Goal: Task Accomplishment & Management: Manage account settings

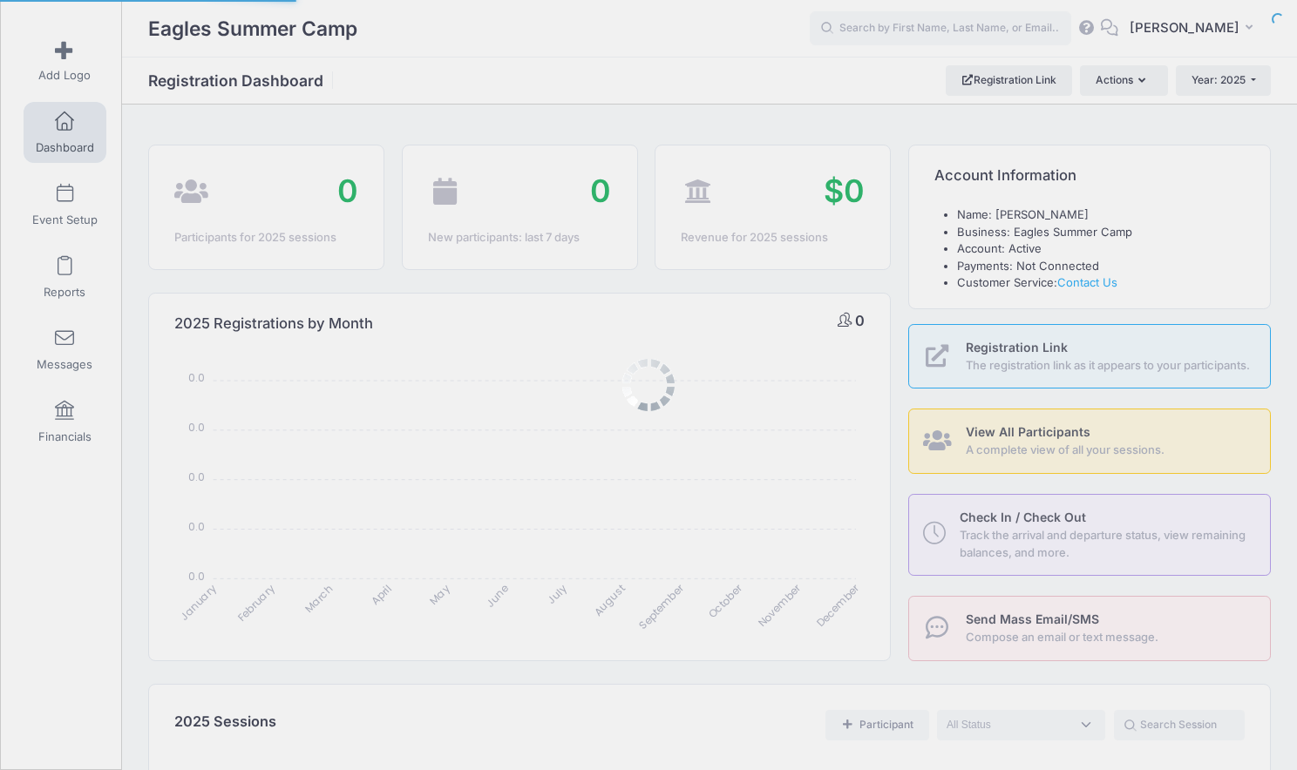
select select
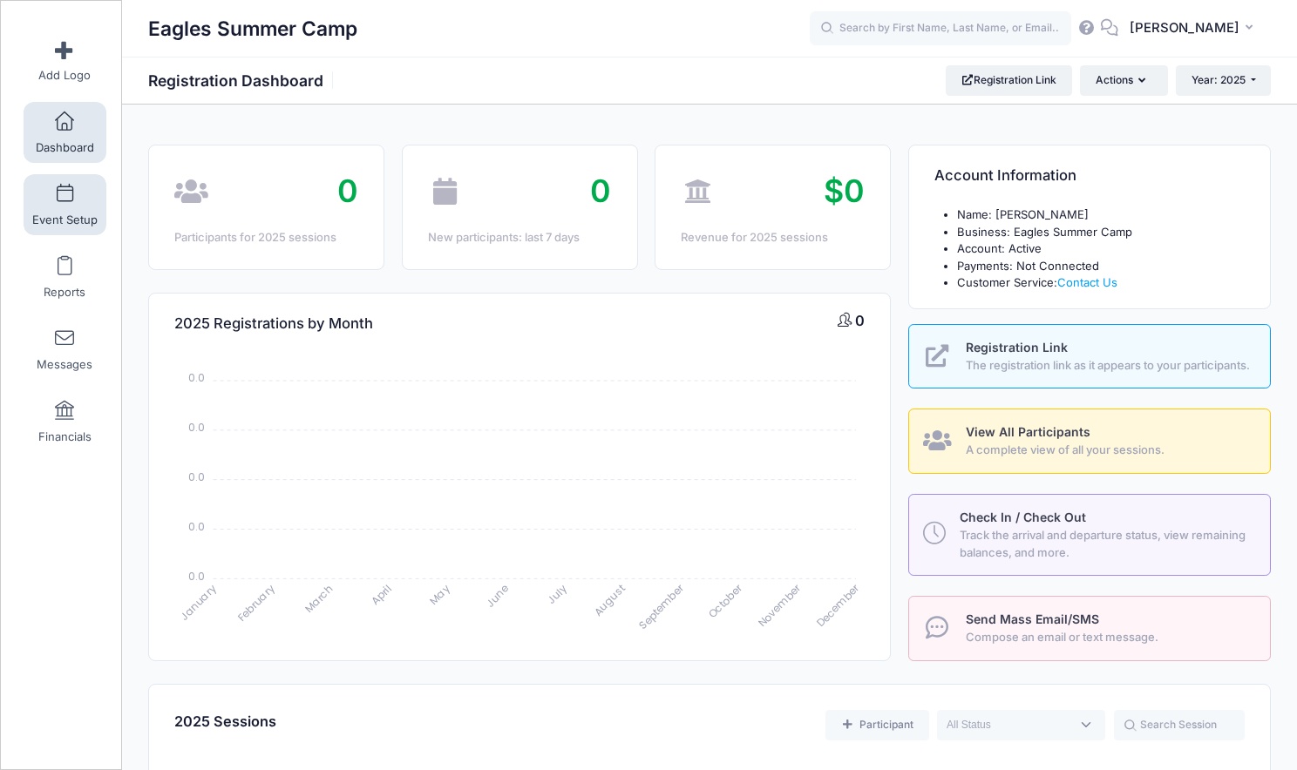
click at [81, 233] on link "Event Setup" at bounding box center [65, 204] width 83 height 61
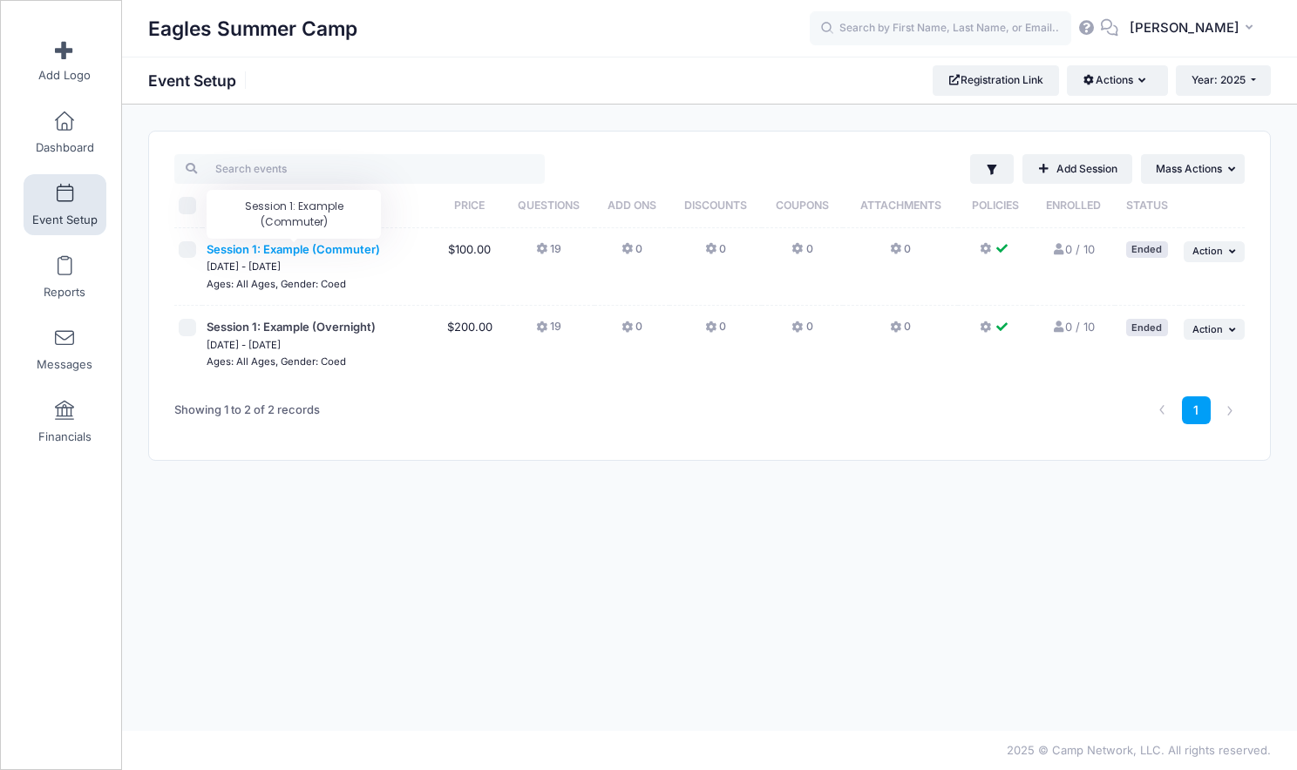
click at [251, 248] on span "Session 1: Example (Commuter)" at bounding box center [293, 249] width 173 height 14
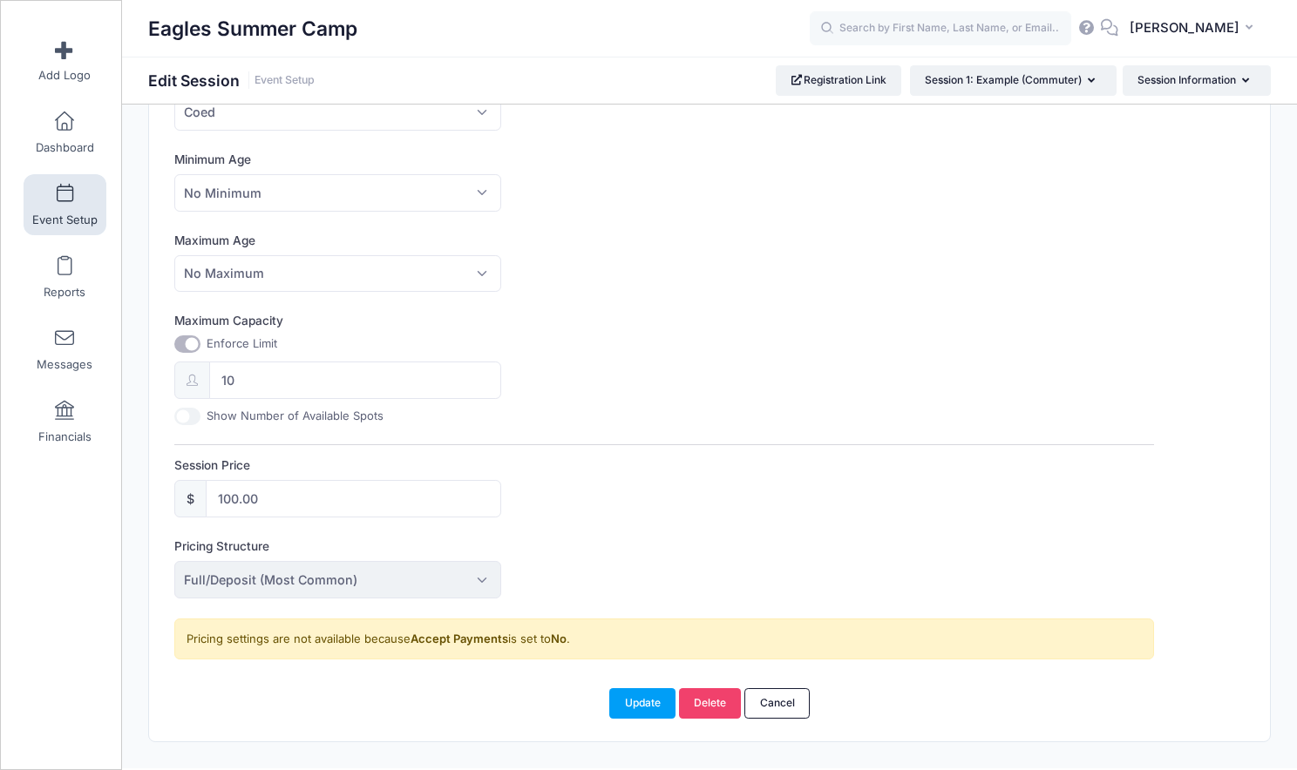
scroll to position [547, 0]
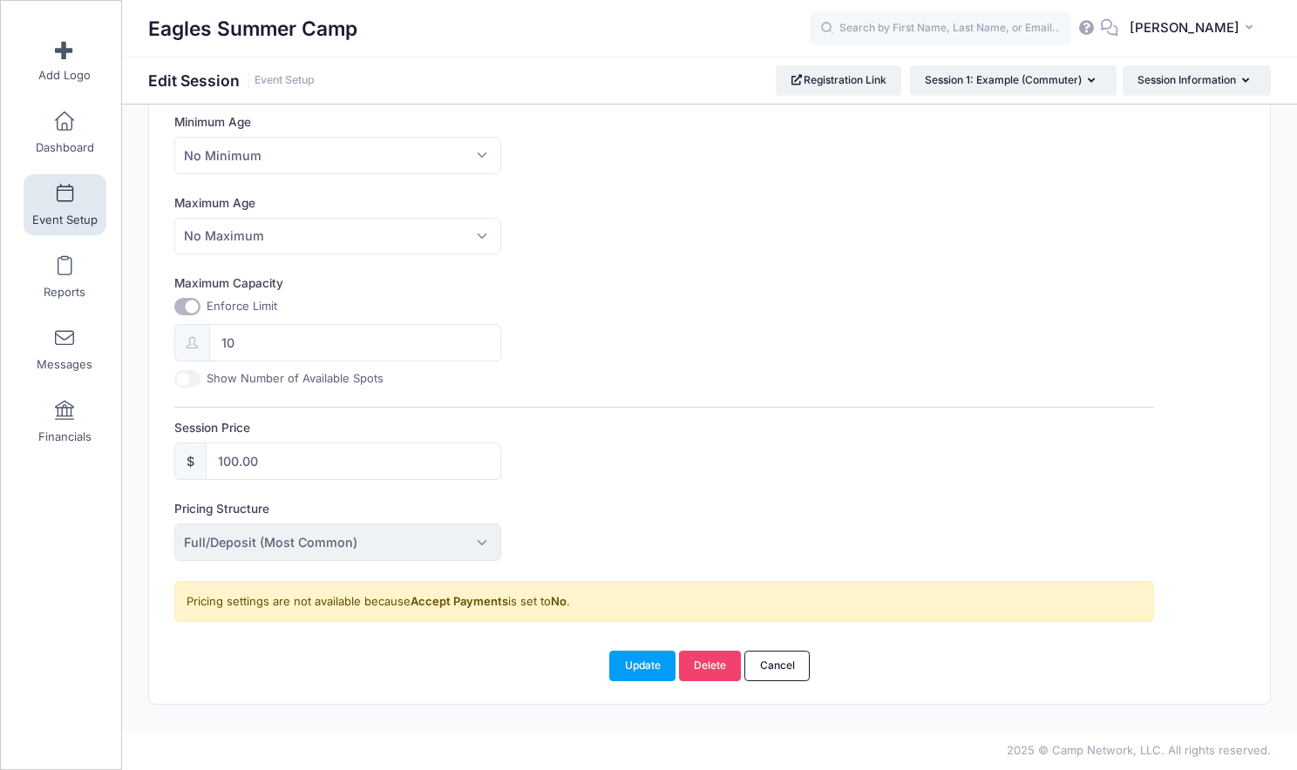
click at [187, 305] on input "Maximum Capacity" at bounding box center [187, 306] width 26 height 17
checkbox input "false"
type input "0"
click at [655, 656] on button "Update" at bounding box center [642, 666] width 66 height 30
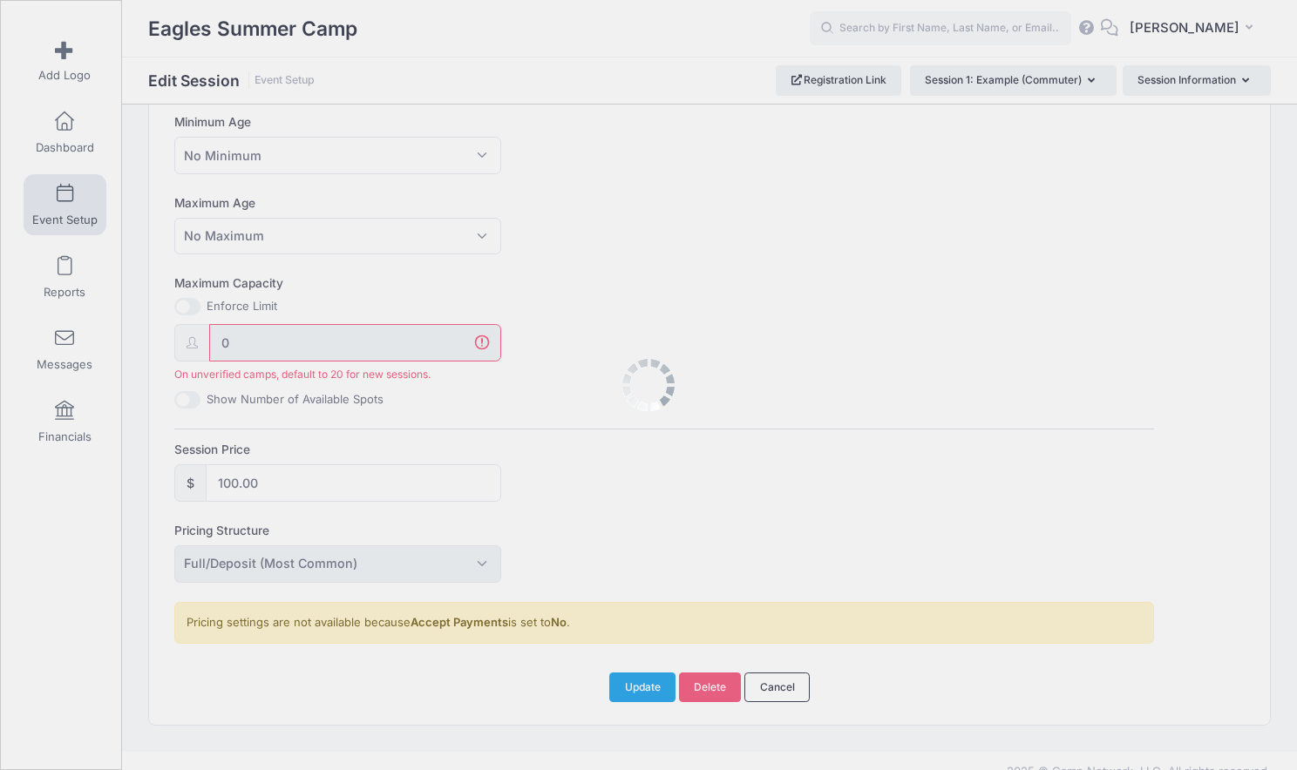
scroll to position [568, 0]
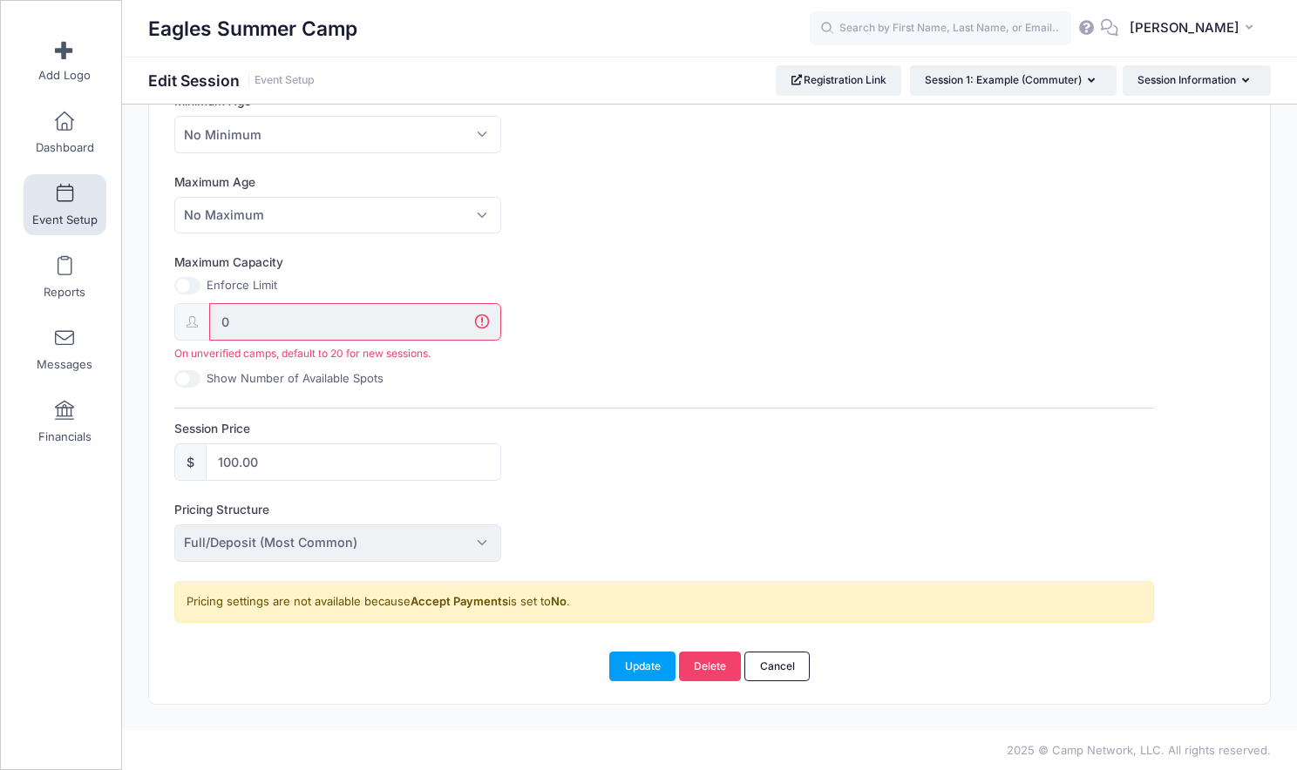
click at [188, 283] on input "Maximum Capacity" at bounding box center [187, 285] width 26 height 17
checkbox input "true"
click at [573, 374] on div "Maximum Capacity Enforce Limit 0 On unverified camps, default to 20 for new ses…" at bounding box center [664, 321] width 980 height 134
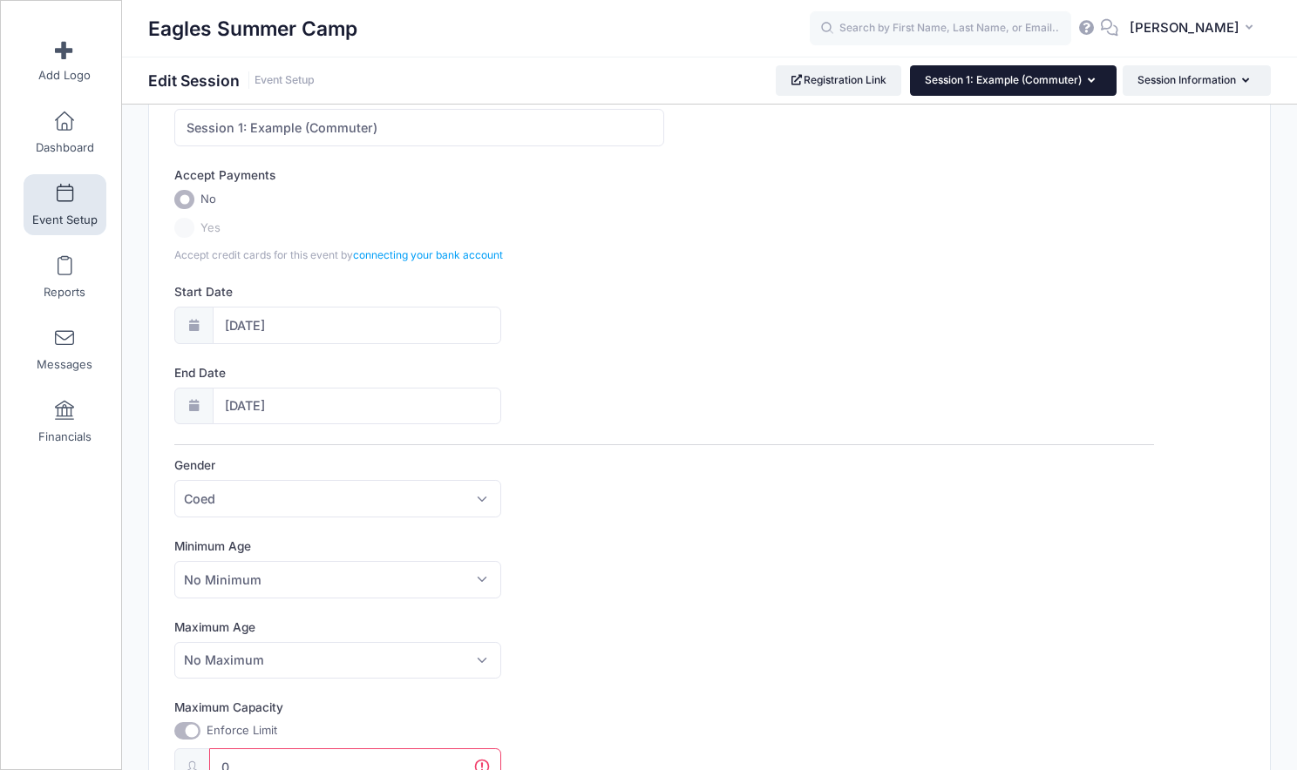
scroll to position [99, 0]
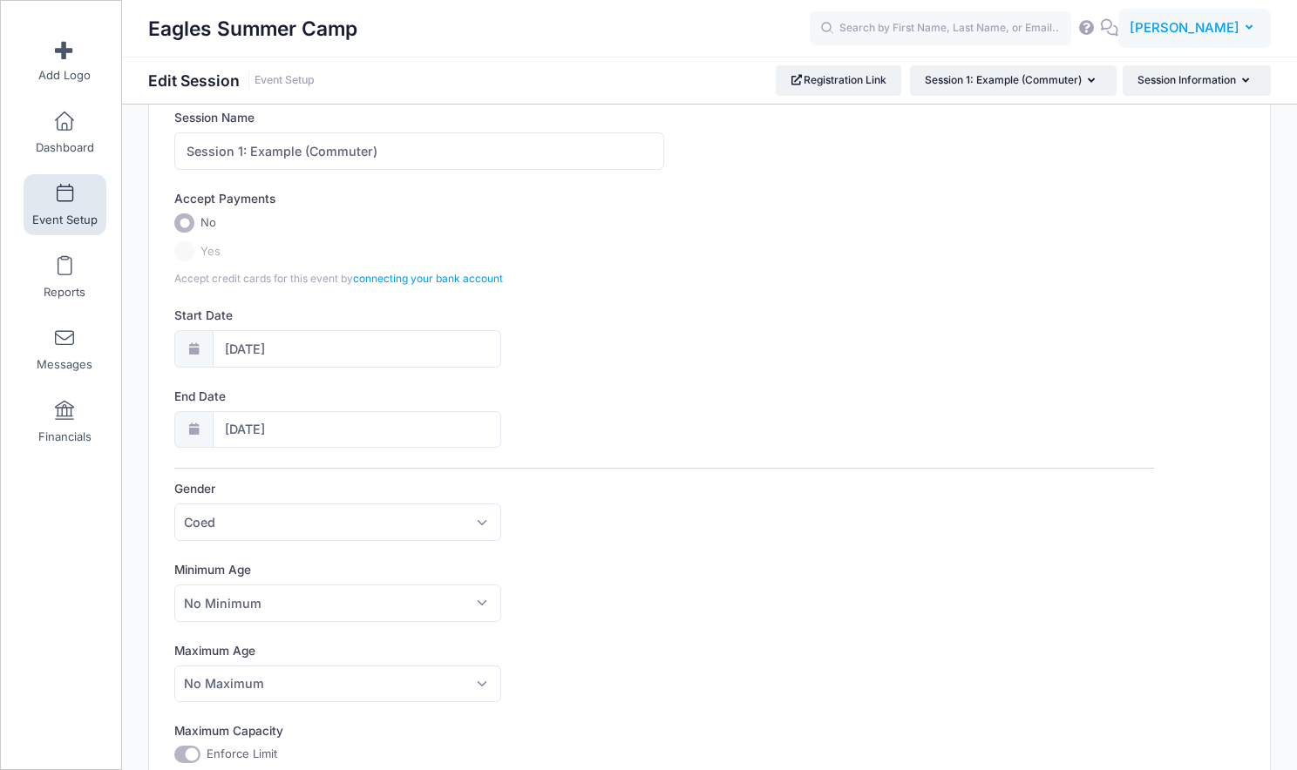
click at [1173, 24] on span "[PERSON_NAME]" at bounding box center [1185, 27] width 110 height 19
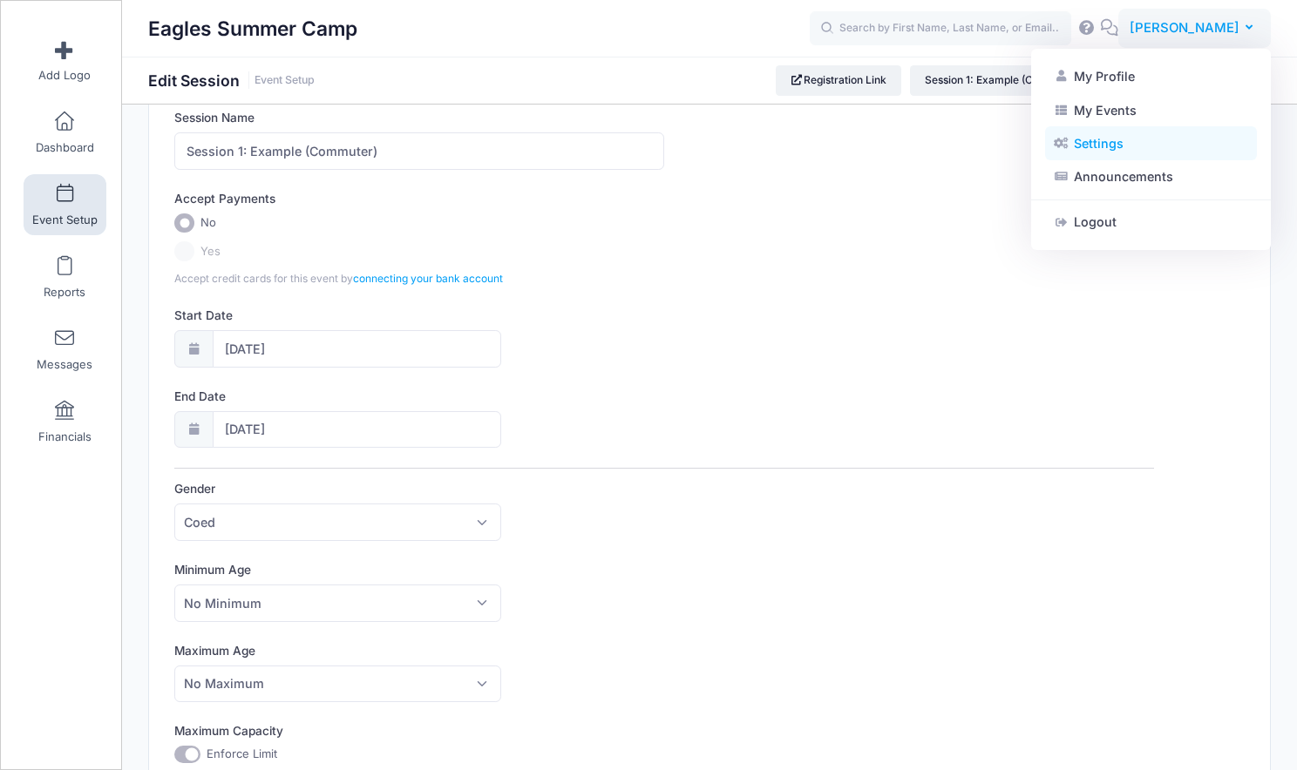
click at [1142, 146] on link "Settings" at bounding box center [1151, 143] width 212 height 33
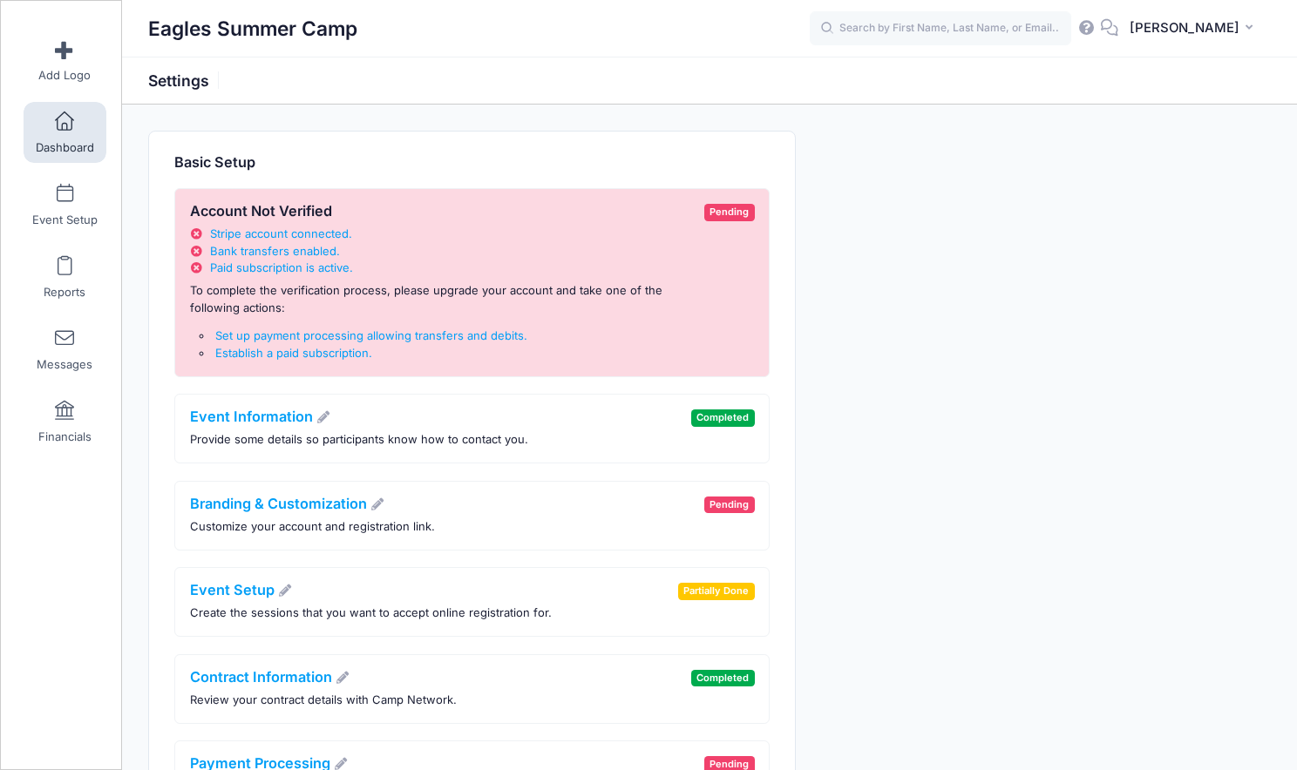
click at [67, 140] on span "Dashboard" at bounding box center [65, 147] width 58 height 15
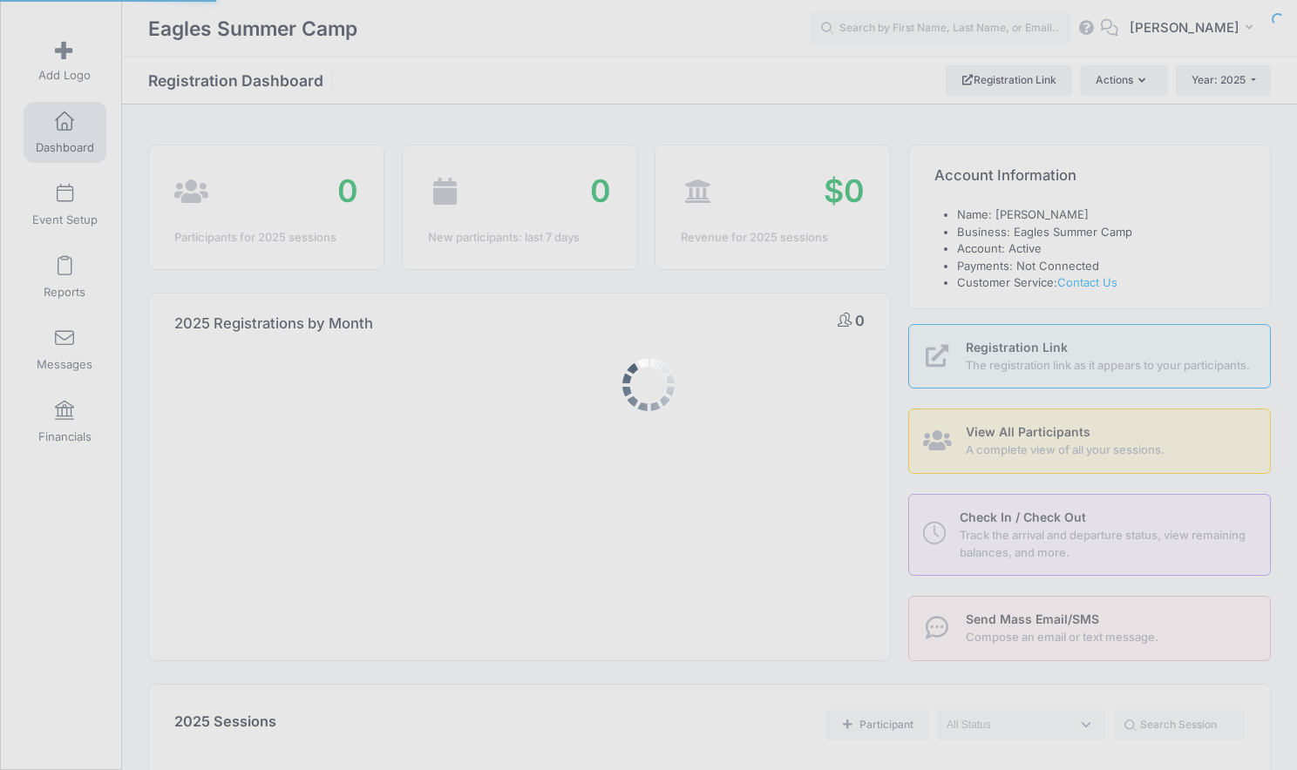
select select
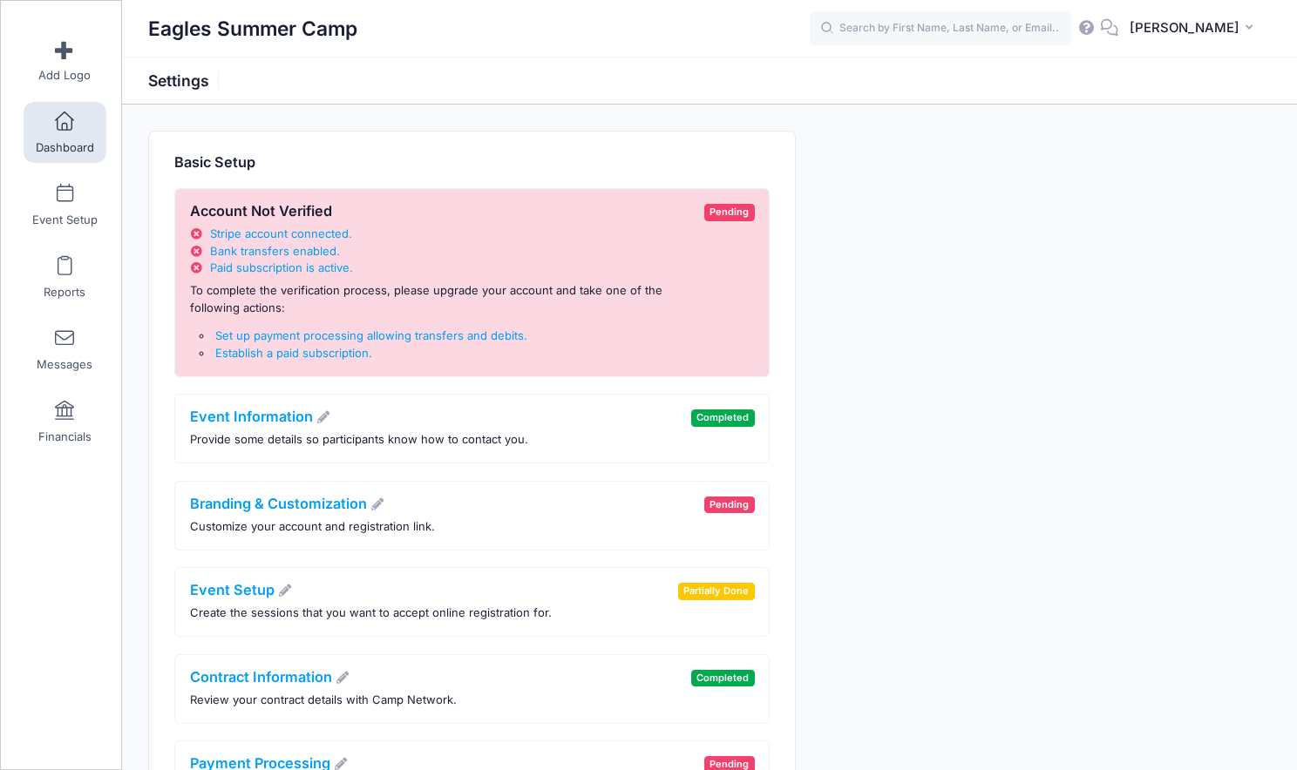
click at [64, 126] on span at bounding box center [64, 121] width 0 height 19
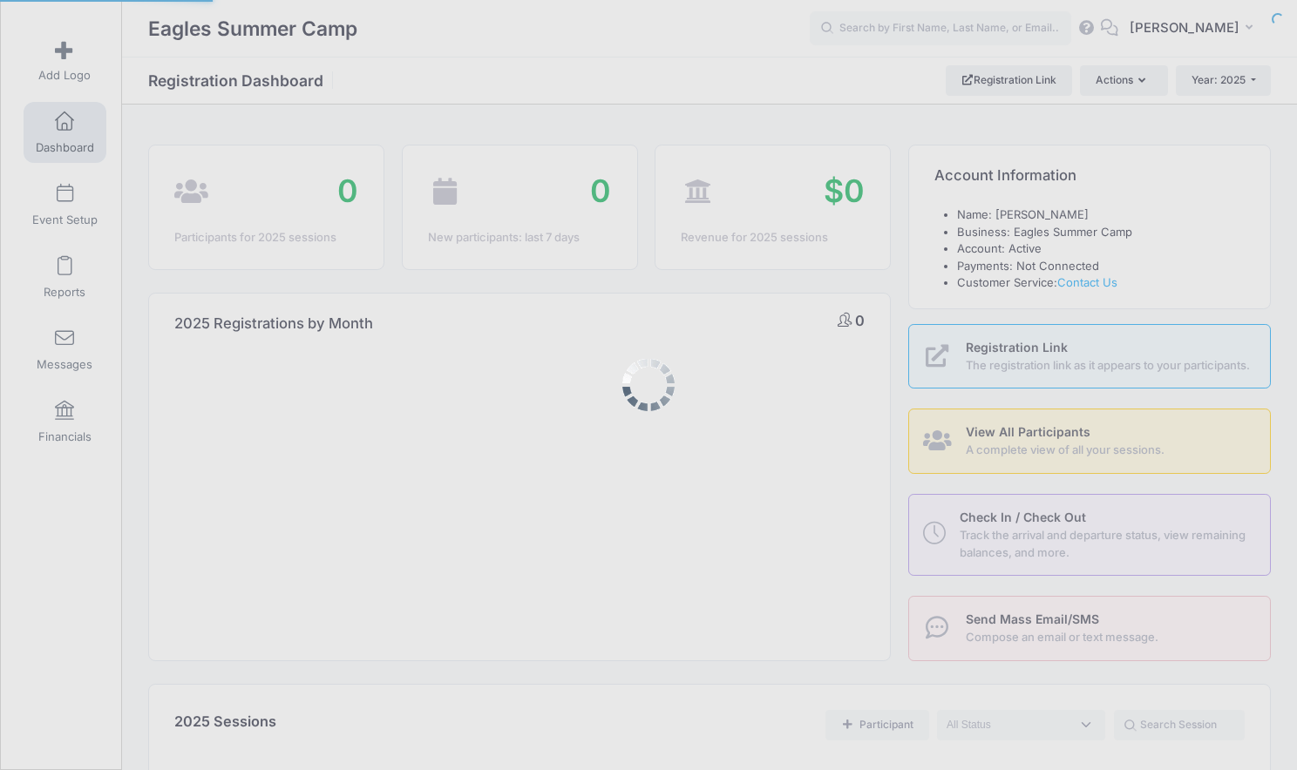
select select
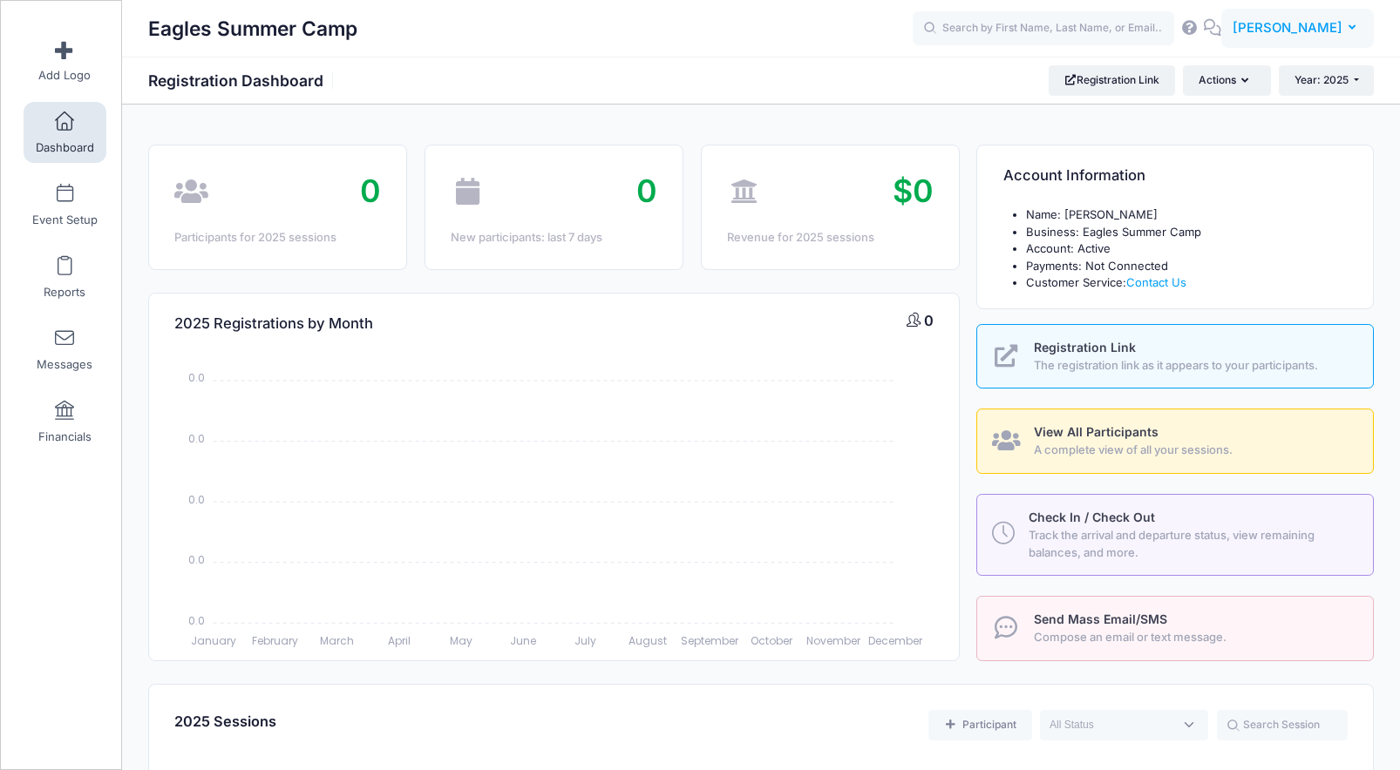
click at [1286, 30] on span "[PERSON_NAME]" at bounding box center [1287, 27] width 110 height 19
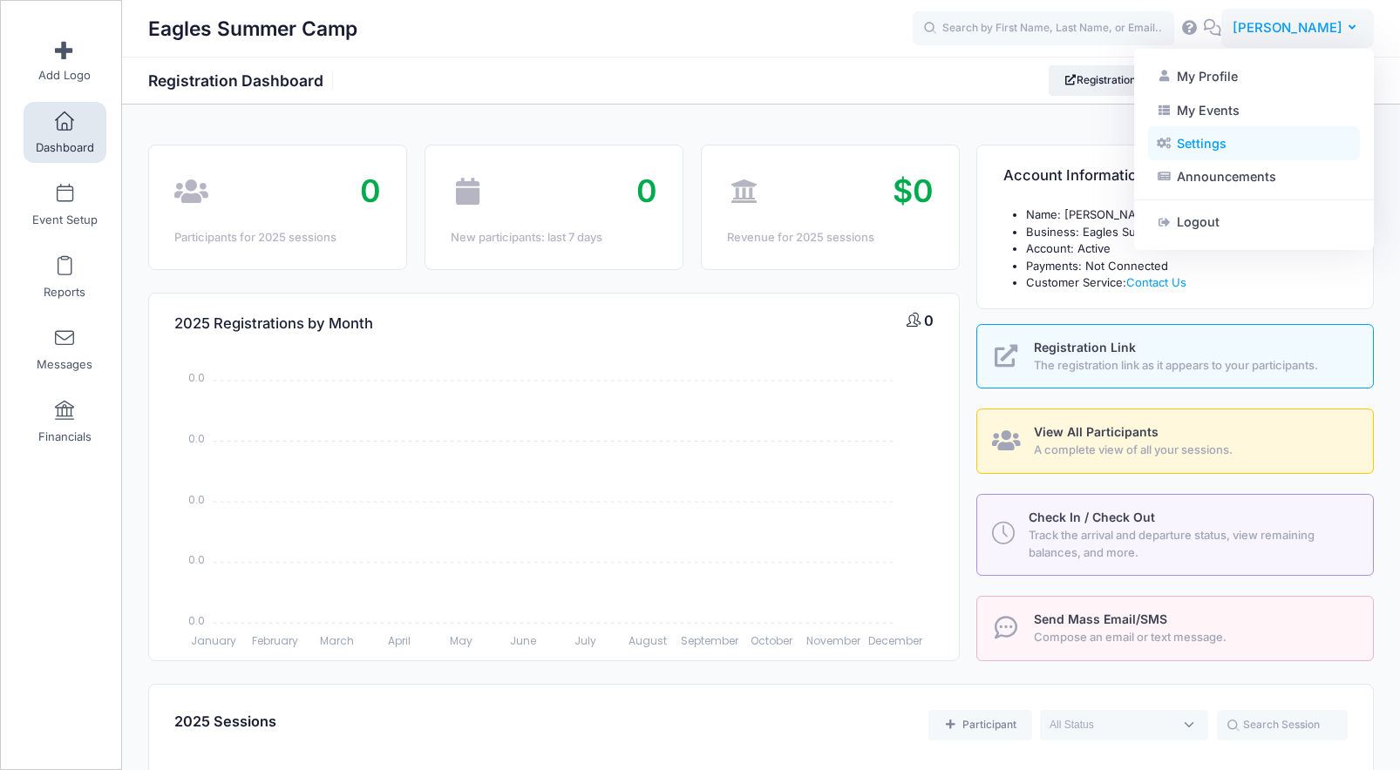
click at [1266, 149] on link "Settings" at bounding box center [1254, 143] width 212 height 33
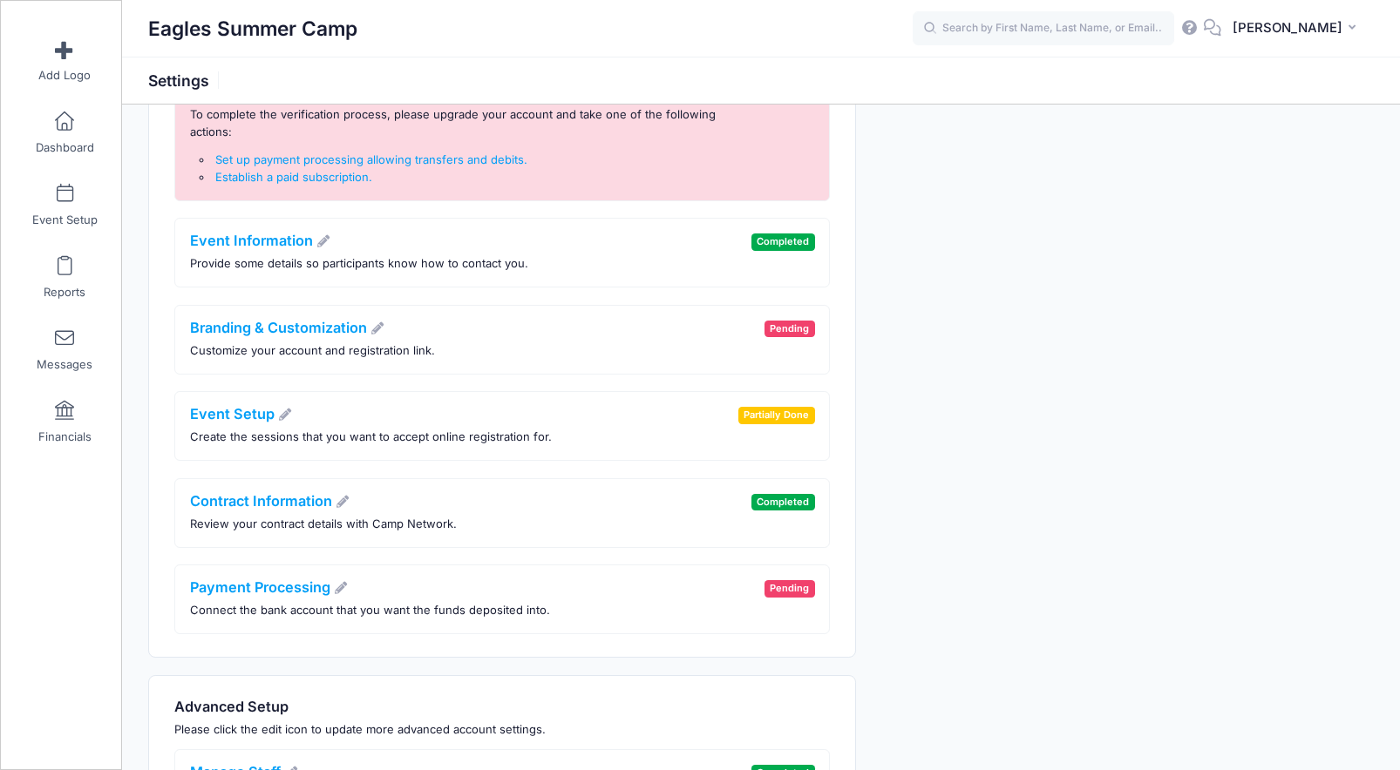
scroll to position [230, 0]
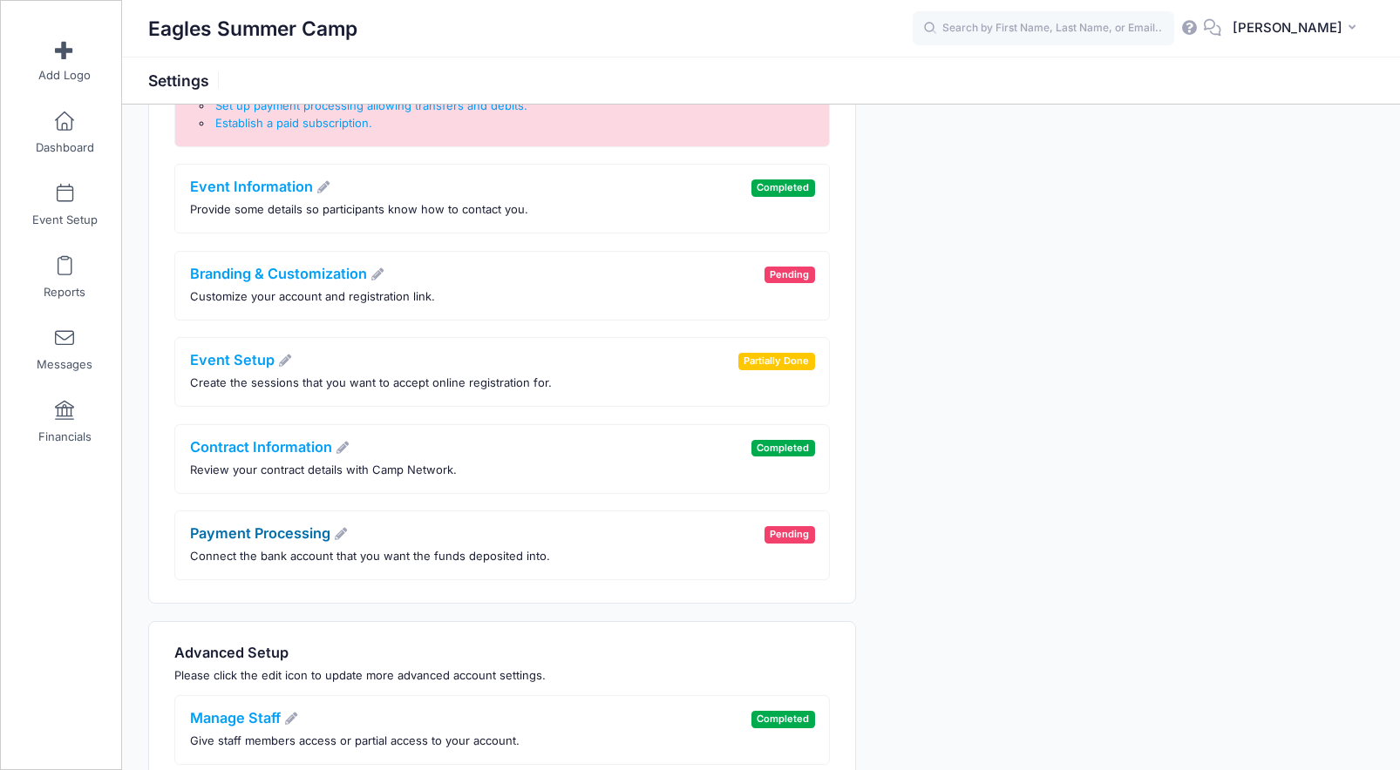
click at [296, 525] on link "Payment Processing" at bounding box center [269, 533] width 159 height 17
